Goal: Task Accomplishment & Management: Manage account settings

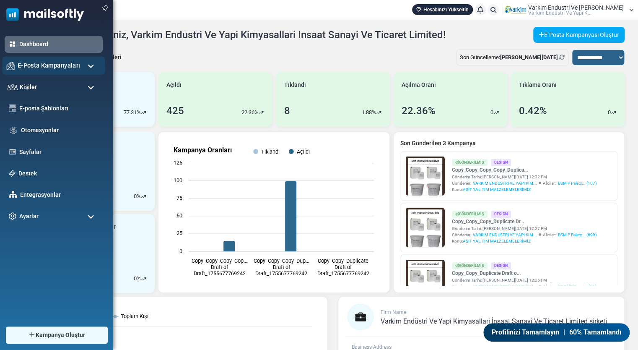
click at [23, 68] on span "E-Posta Kampanyaları" at bounding box center [49, 65] width 62 height 9
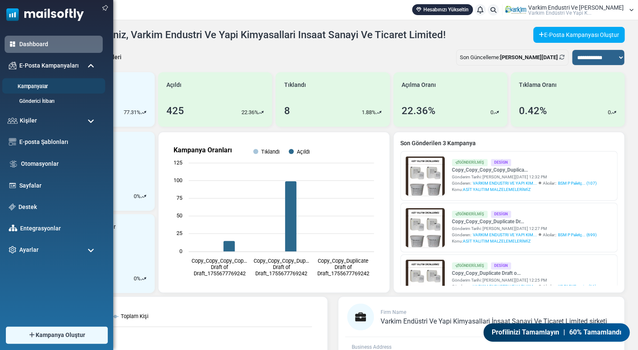
click at [47, 87] on link "Kampanyalar" at bounding box center [52, 87] width 101 height 8
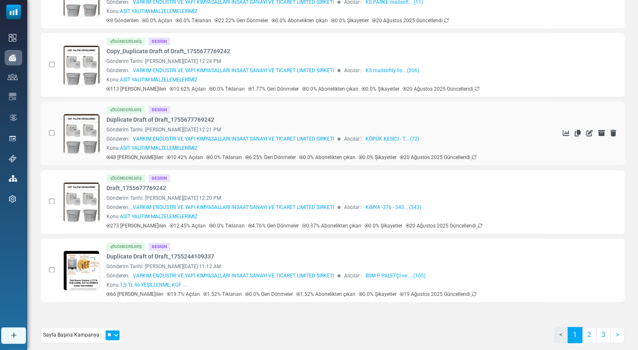
scroll to position [465, 0]
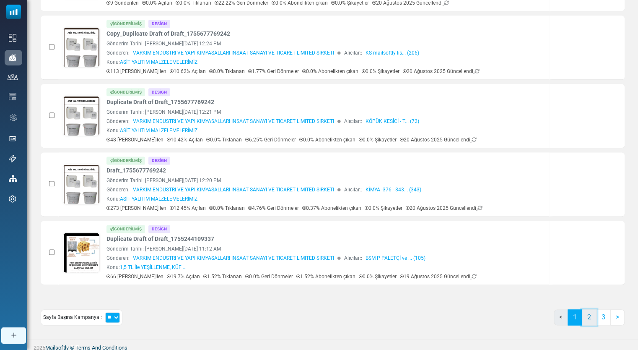
click at [592, 313] on link "2" at bounding box center [589, 317] width 15 height 16
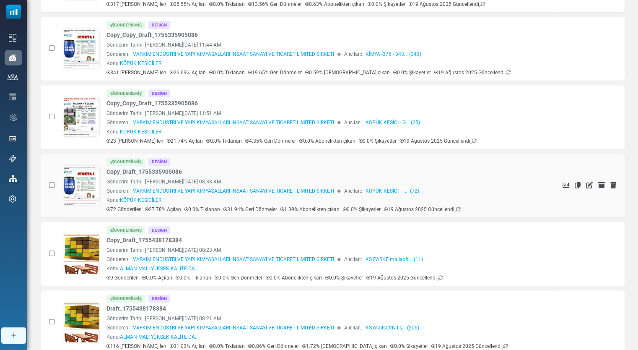
scroll to position [283, 0]
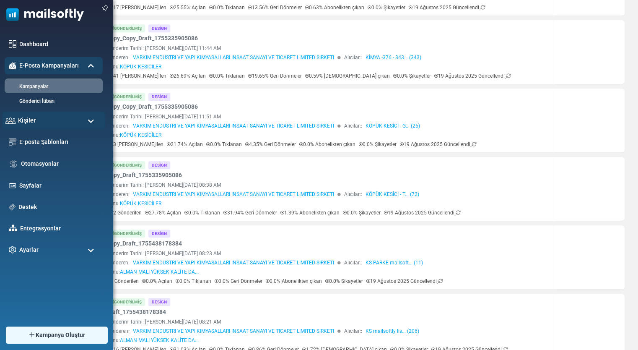
click at [31, 119] on span "Kişiler" at bounding box center [27, 120] width 18 height 9
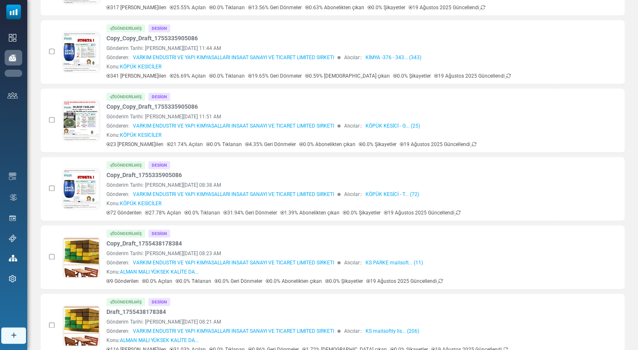
click at [0, 0] on link "Kişiler" at bounding box center [0, 0] width 0 height 0
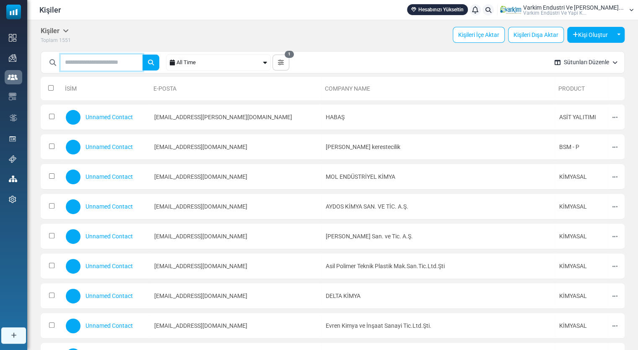
click at [112, 63] on input "text" at bounding box center [102, 63] width 82 height 16
type input "*"
click at [112, 63] on input "**********" at bounding box center [102, 63] width 82 height 16
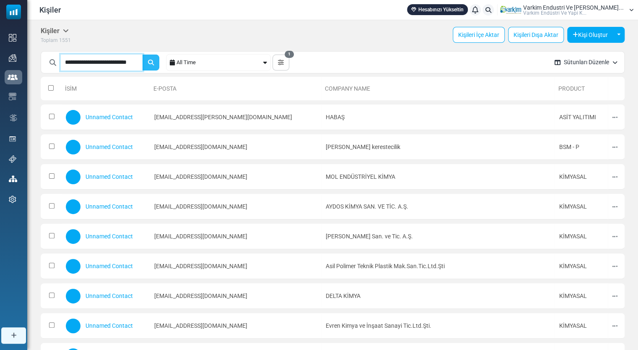
type input "**********"
click at [154, 62] on icon "submit" at bounding box center [151, 63] width 6 height 6
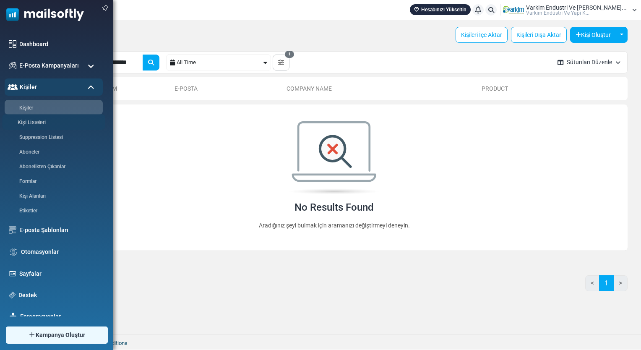
click at [39, 122] on link "Kişi Listeleri" at bounding box center [52, 123] width 101 height 8
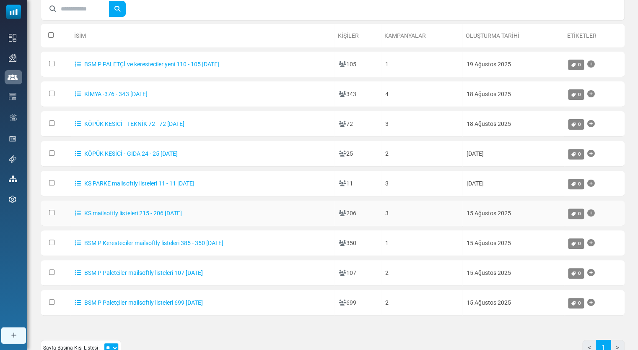
scroll to position [70, 0]
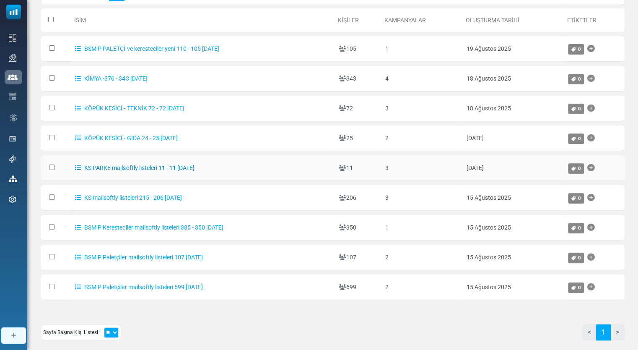
click at [121, 167] on link "KS PARKE mailsoftly listeleri 11 - 11 16.08.2025" at bounding box center [134, 167] width 119 height 7
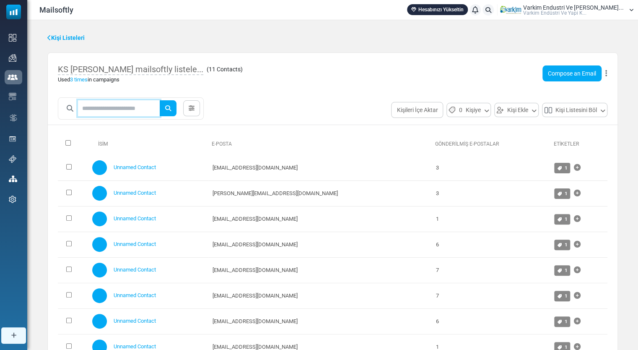
click at [107, 108] on input "text" at bounding box center [119, 108] width 82 height 16
paste input "**********"
type input "**********"
click at [171, 109] on icon "submit" at bounding box center [168, 108] width 6 height 6
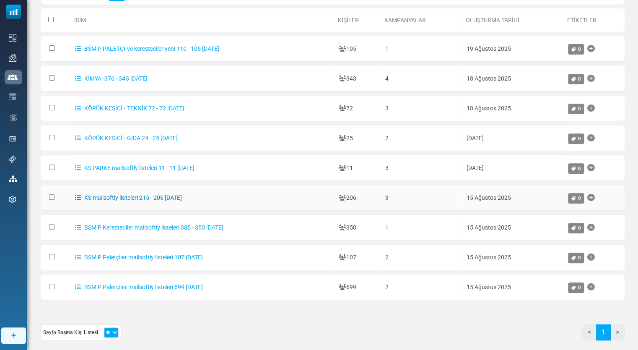
click at [115, 195] on link "KS mailsoftly listeleri 215 - 206 [DATE]" at bounding box center [128, 197] width 107 height 7
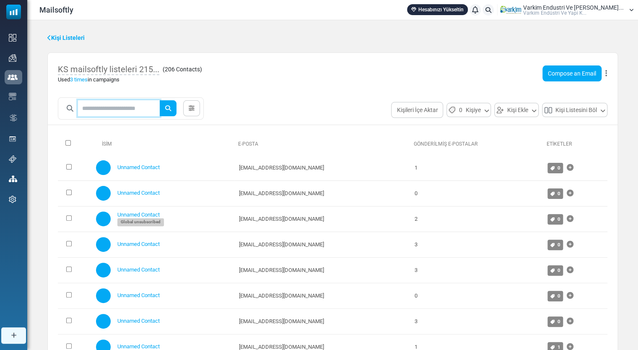
click at [111, 109] on input "text" at bounding box center [119, 108] width 82 height 16
paste input "**********"
type input "**********"
click at [171, 108] on icon "submit" at bounding box center [168, 108] width 6 height 6
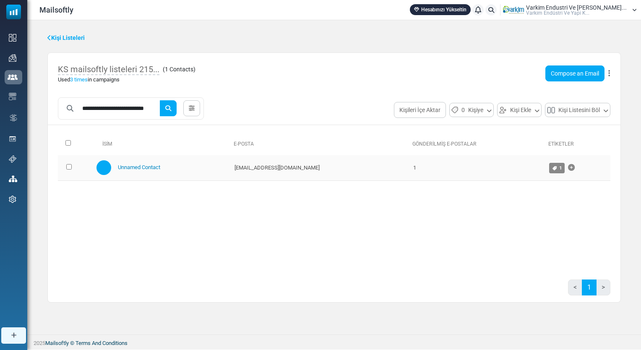
click at [149, 168] on link "Unnamed Contact" at bounding box center [139, 167] width 42 height 6
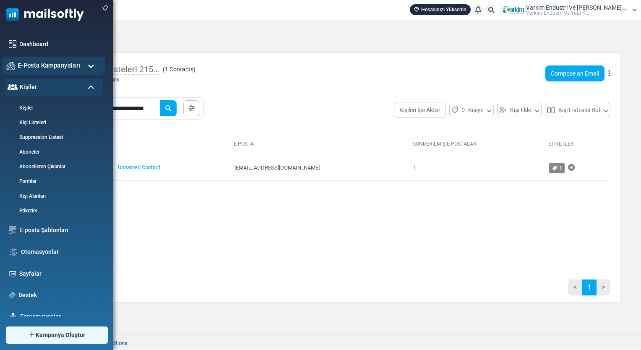
click at [55, 65] on span "E-Posta Kampanyaları" at bounding box center [49, 65] width 62 height 9
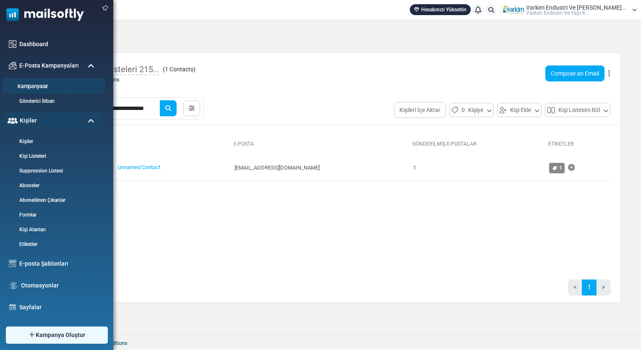
click at [52, 91] on li "Kampanyalar" at bounding box center [53, 86] width 103 height 16
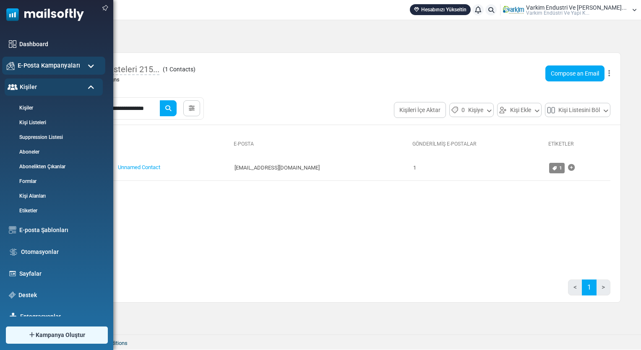
click at [69, 66] on span "E-Posta Kampanyaları" at bounding box center [49, 65] width 62 height 9
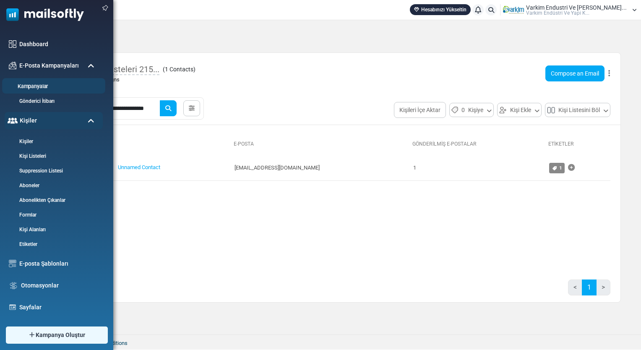
click at [27, 89] on link "Kampanyalar" at bounding box center [52, 87] width 101 height 8
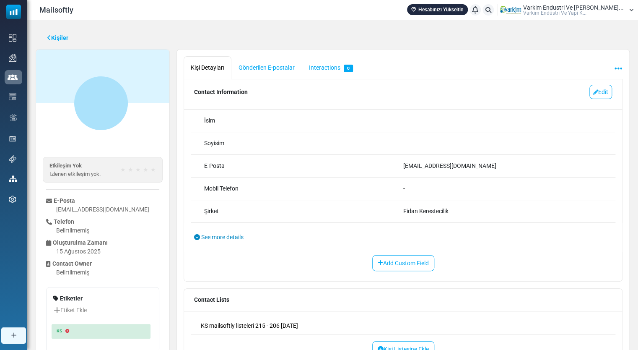
scroll to position [22, 0]
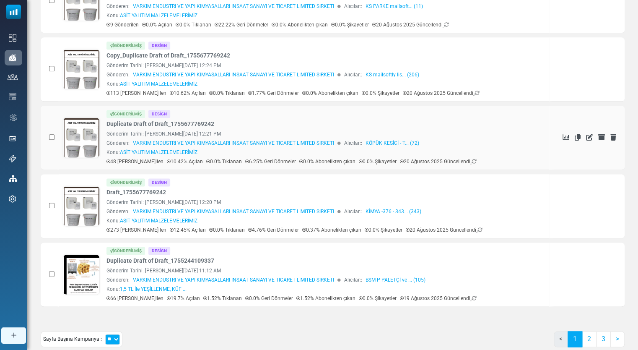
scroll to position [465, 0]
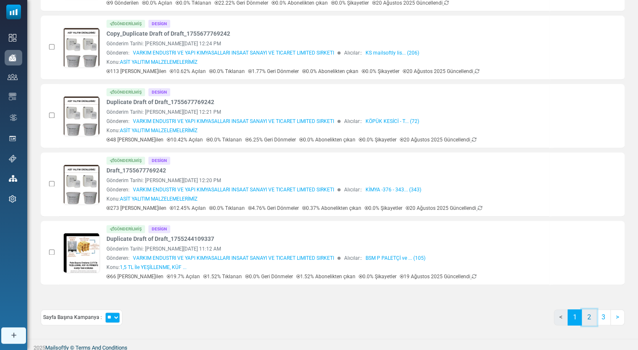
click at [584, 310] on link "2" at bounding box center [589, 317] width 15 height 16
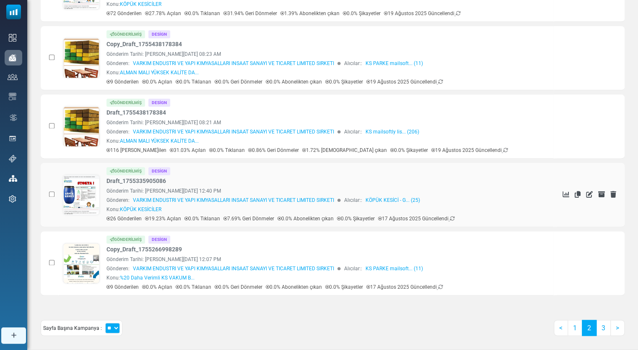
scroll to position [493, 0]
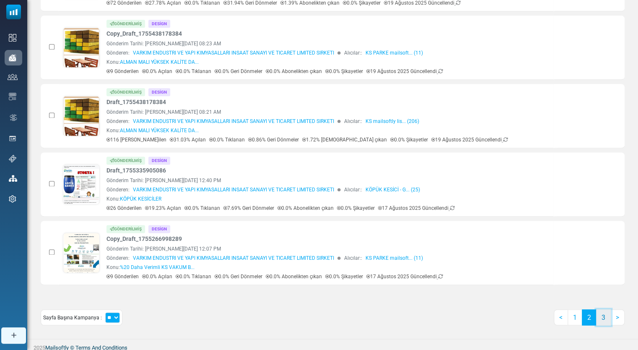
click at [604, 318] on link "3" at bounding box center [603, 317] width 15 height 16
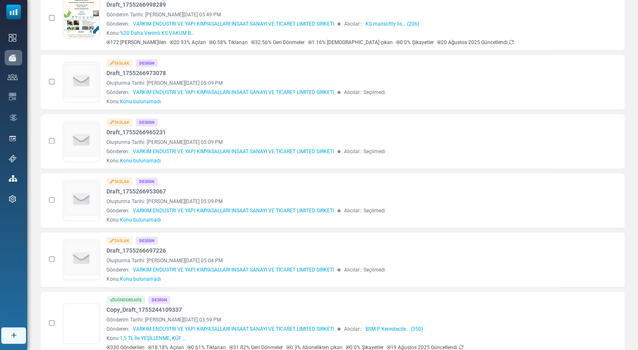
scroll to position [42, 0]
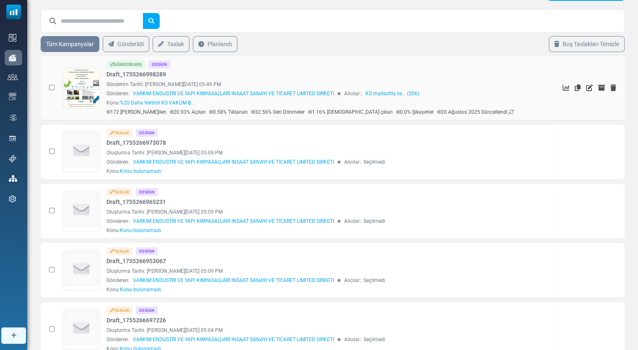
click at [82, 88] on link at bounding box center [81, 111] width 36 height 86
click at [215, 143] on div "Taslak Design Draft_1755266973078 Oluşturma Tarihi: August 15, 2025 at 05:09 PM…" at bounding box center [328, 152] width 443 height 46
click at [90, 143] on img at bounding box center [82, 151] width 36 height 36
click at [613, 153] on icon at bounding box center [614, 151] width 6 height 7
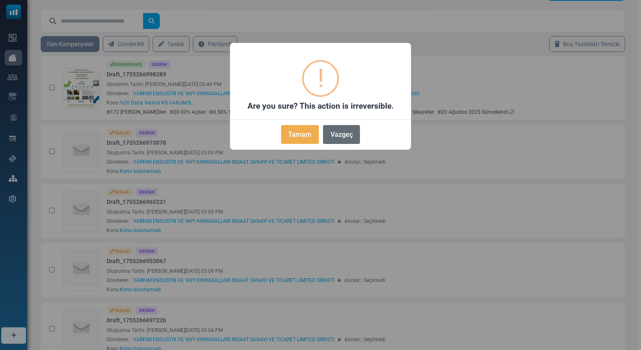
click at [342, 138] on button "Vazgeç" at bounding box center [341, 134] width 37 height 19
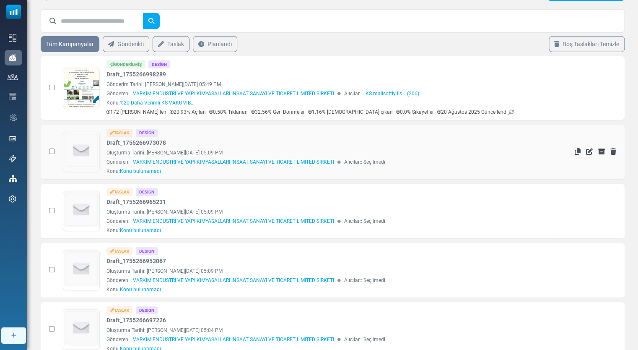
click at [146, 142] on link "Draft_1755266973078" at bounding box center [137, 142] width 60 height 9
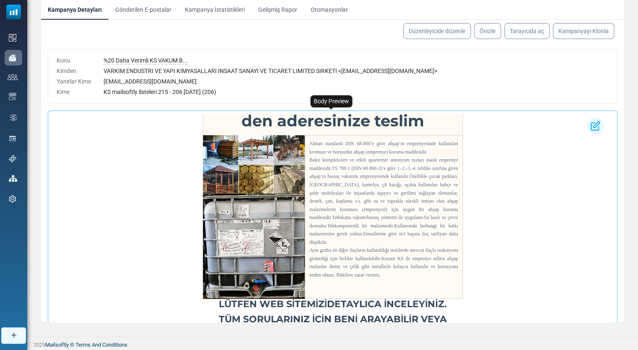
scroll to position [296, 0]
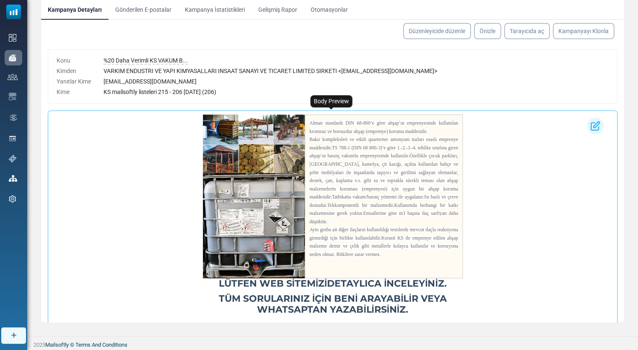
drag, startPoint x: 609, startPoint y: 169, endPoint x: 668, endPoint y: 380, distance: 218.8
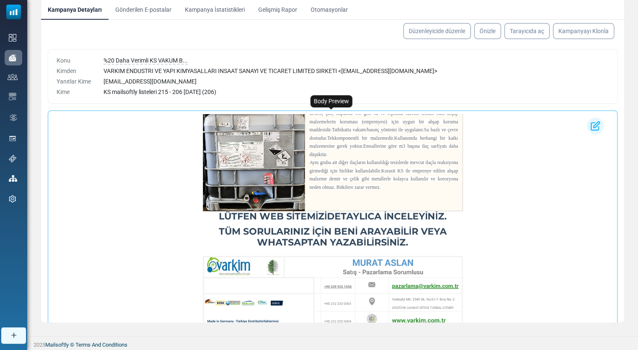
scroll to position [370, 0]
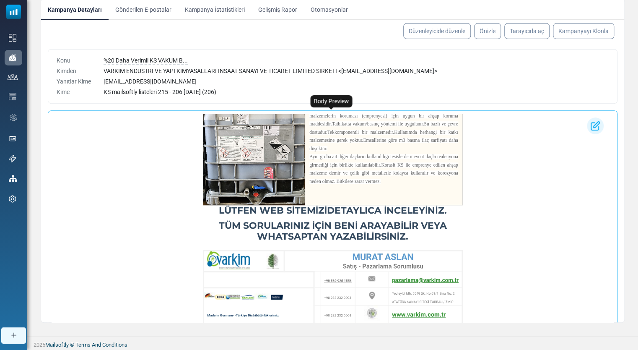
click at [397, 314] on img at bounding box center [333, 286] width 260 height 75
drag, startPoint x: 608, startPoint y: 271, endPoint x: 674, endPoint y: 397, distance: 141.5
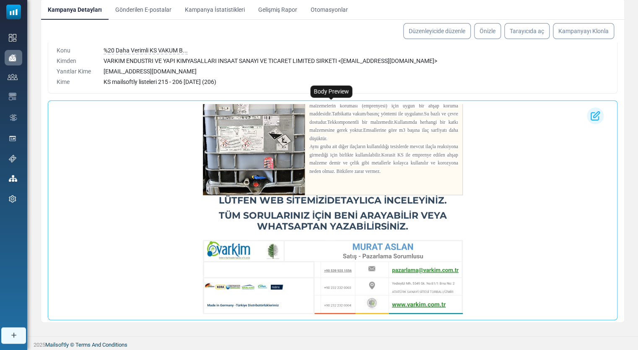
scroll to position [14, 0]
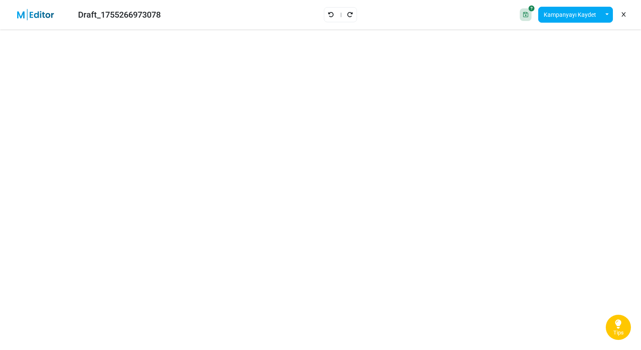
click at [621, 17] on link at bounding box center [624, 15] width 8 height 14
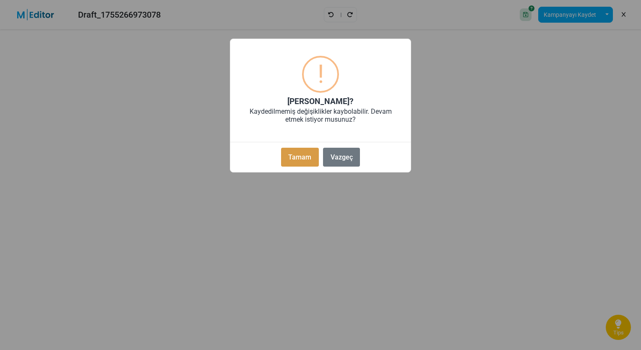
click at [307, 154] on button "Tamam" at bounding box center [300, 157] width 38 height 19
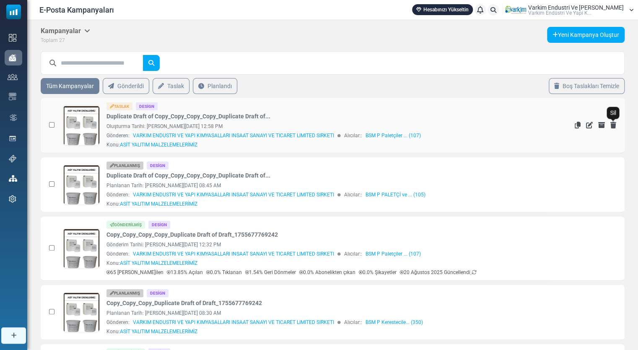
click at [614, 123] on icon "Sil" at bounding box center [614, 125] width 6 height 7
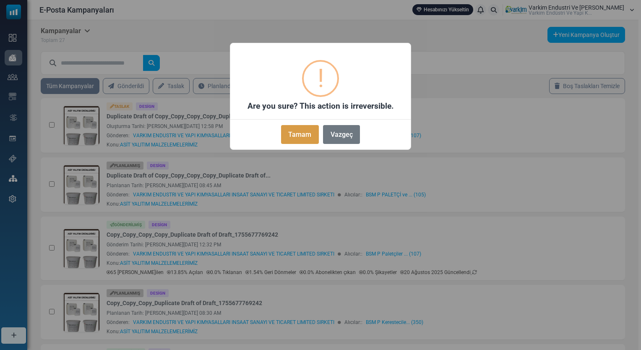
click at [307, 137] on button "Tamam" at bounding box center [300, 134] width 38 height 19
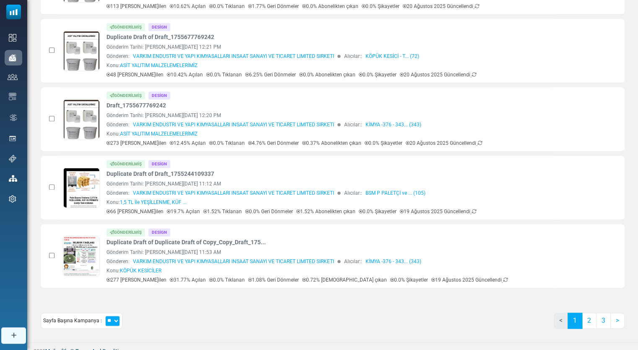
scroll to position [474, 0]
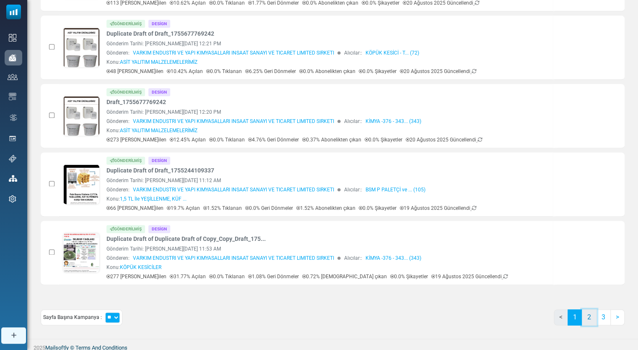
click at [589, 315] on link "2" at bounding box center [589, 317] width 15 height 16
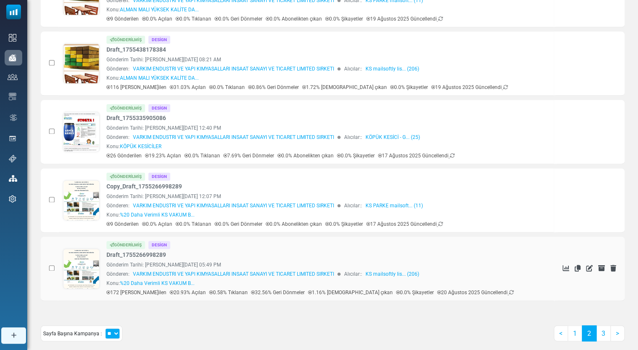
scroll to position [493, 0]
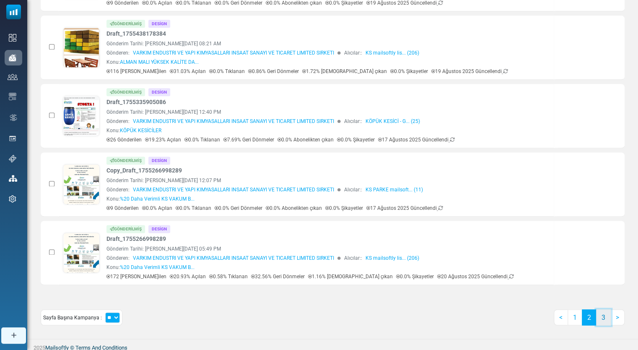
click at [601, 309] on link "3" at bounding box center [603, 317] width 15 height 16
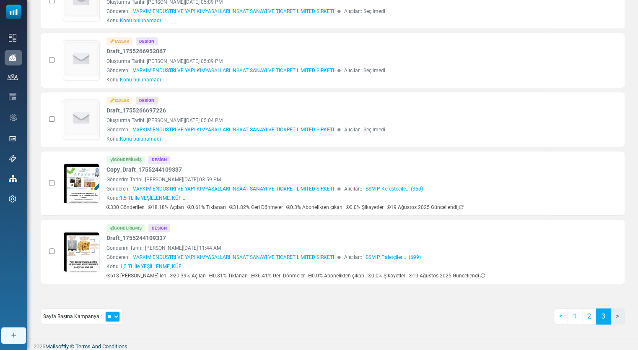
scroll to position [0, 0]
click at [613, 120] on icon at bounding box center [614, 119] width 6 height 7
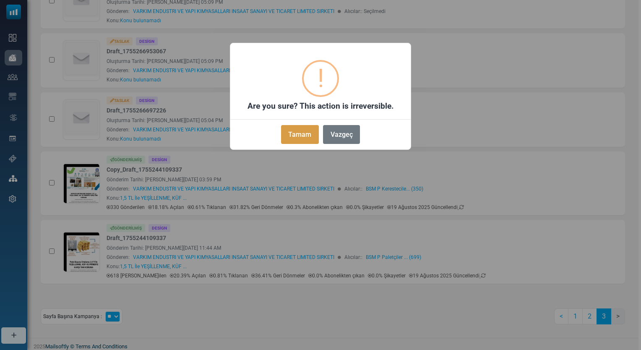
click at [307, 131] on button "Tamam" at bounding box center [300, 134] width 38 height 19
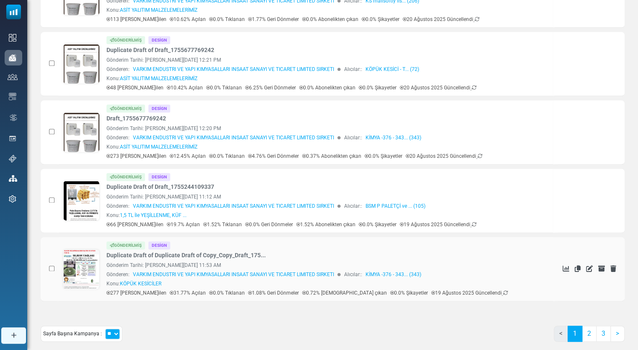
scroll to position [474, 0]
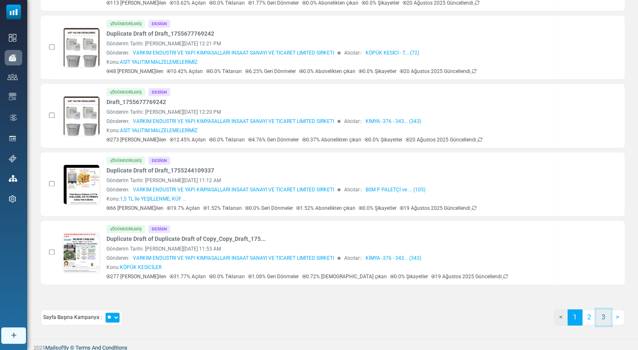
click at [606, 315] on link "3" at bounding box center [603, 317] width 15 height 16
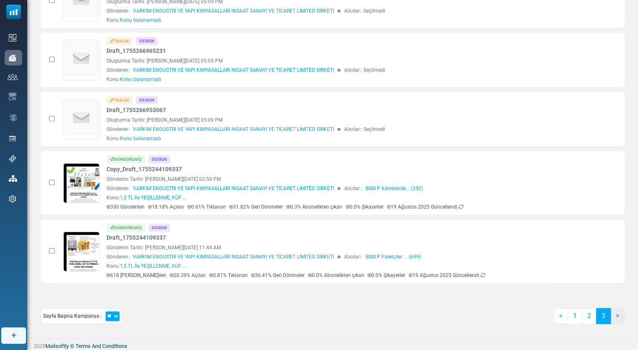
scroll to position [0, 0]
click at [614, 117] on icon at bounding box center [614, 118] width 6 height 7
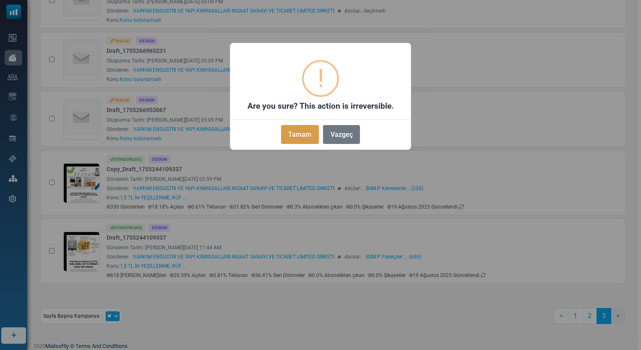
click at [312, 141] on button "Tamam" at bounding box center [300, 134] width 38 height 19
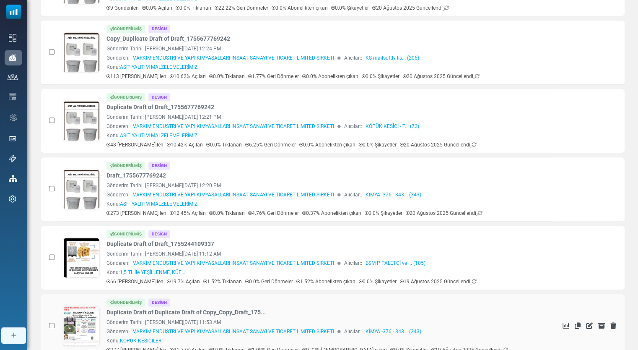
scroll to position [474, 0]
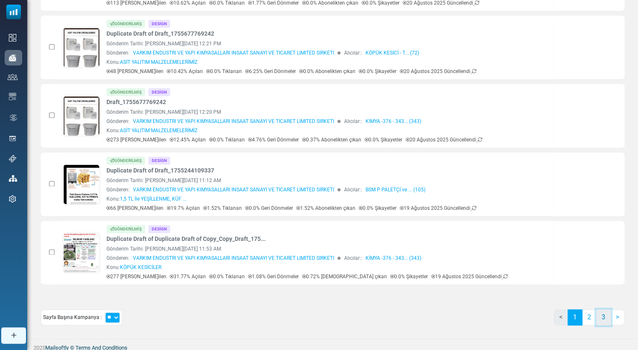
click at [604, 316] on link "3" at bounding box center [603, 317] width 15 height 16
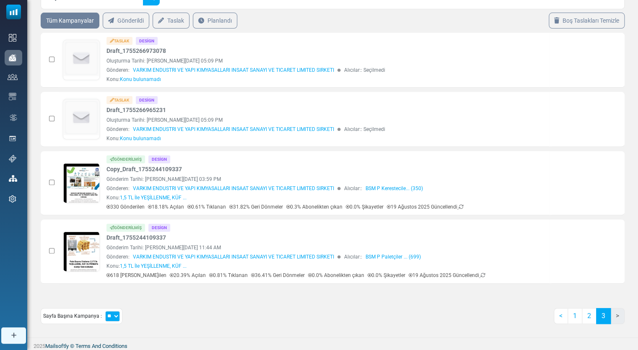
scroll to position [0, 0]
click at [613, 117] on icon at bounding box center [614, 118] width 6 height 7
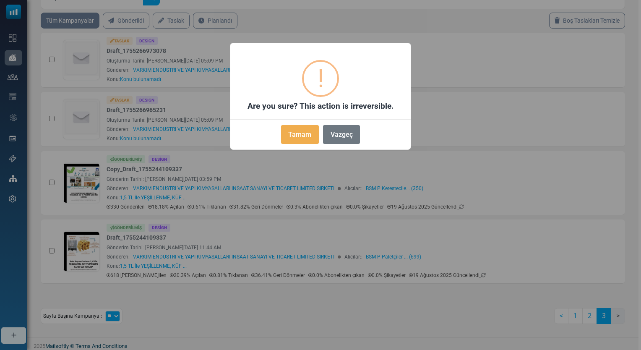
click at [302, 132] on button "Tamam" at bounding box center [300, 134] width 38 height 19
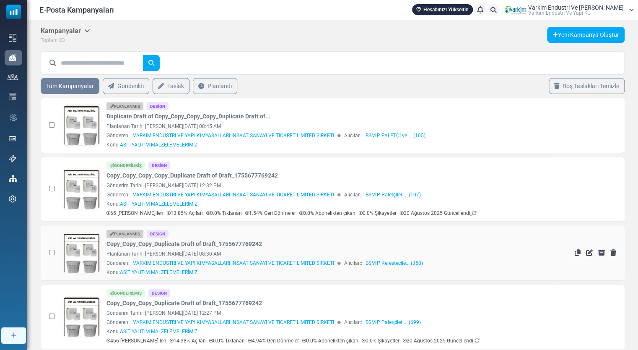
scroll to position [474, 0]
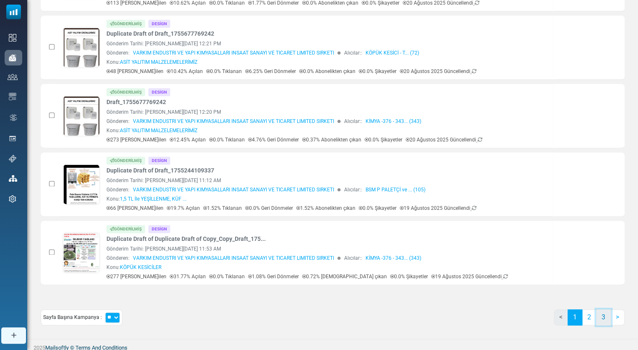
click at [602, 311] on link "3" at bounding box center [603, 317] width 15 height 16
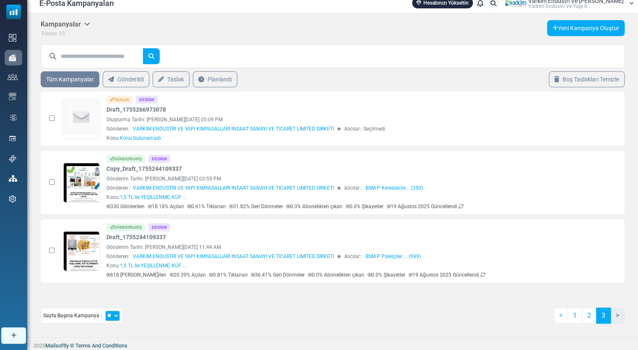
scroll to position [0, 0]
click at [612, 118] on icon at bounding box center [614, 118] width 6 height 7
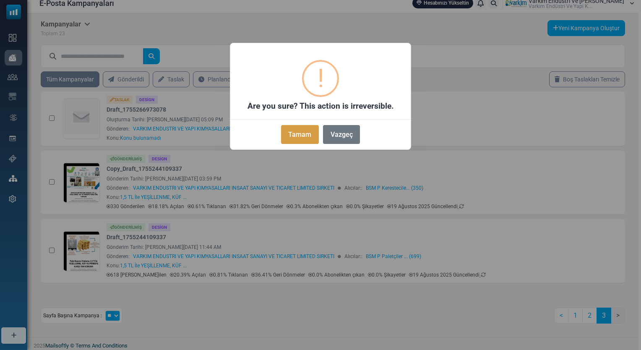
click at [302, 131] on button "Tamam" at bounding box center [300, 134] width 38 height 19
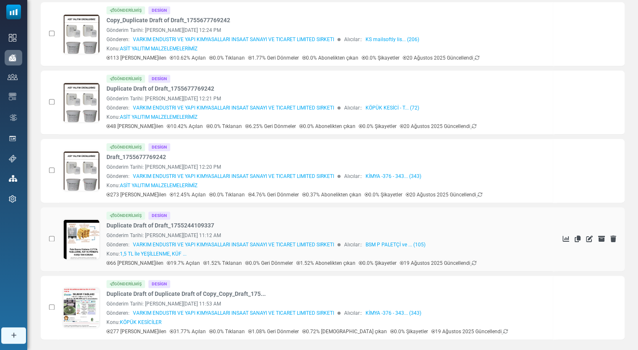
scroll to position [474, 0]
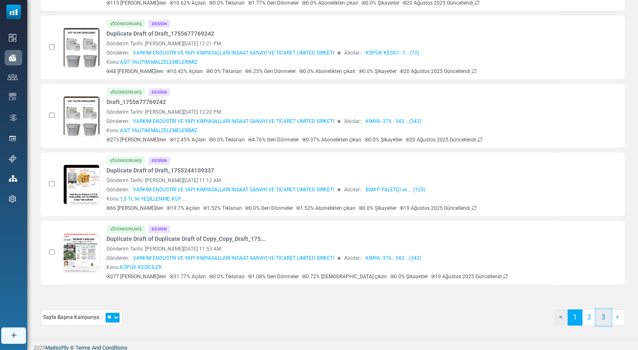
click at [605, 313] on link "3" at bounding box center [603, 317] width 15 height 16
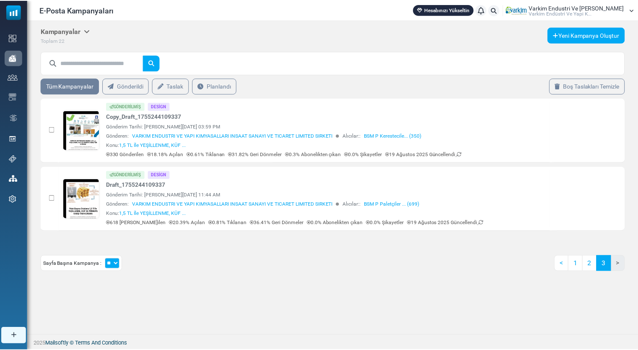
scroll to position [0, 0]
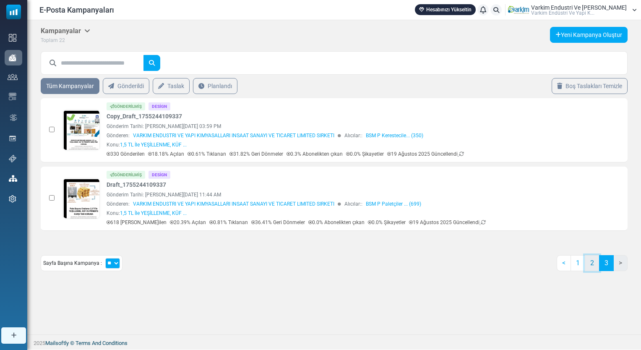
click at [597, 261] on link "2" at bounding box center [592, 263] width 15 height 16
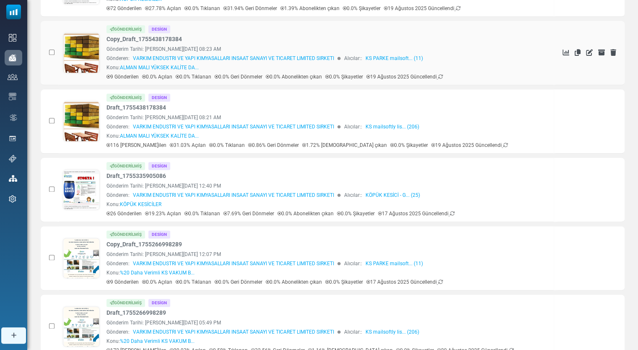
scroll to position [493, 0]
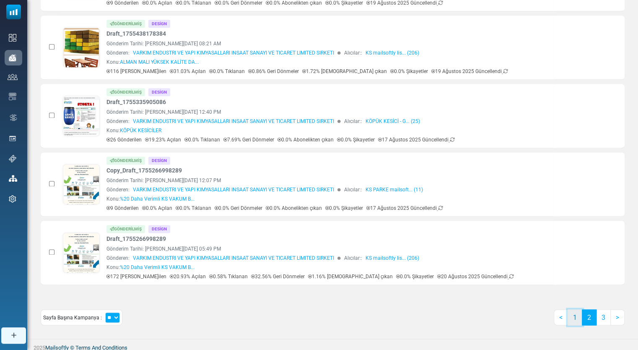
click at [575, 315] on link "1" at bounding box center [575, 317] width 15 height 16
